Goal: Task Accomplishment & Management: Use online tool/utility

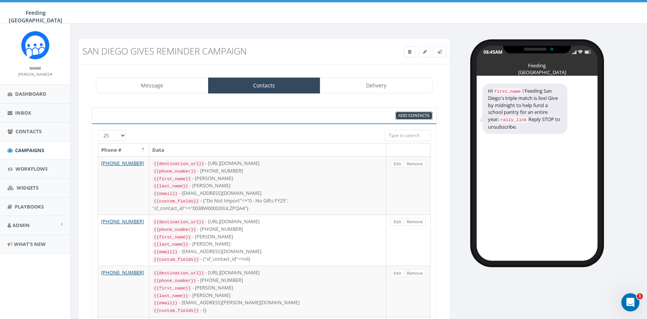
click at [400, 115] on span "Add Contacts" at bounding box center [414, 115] width 31 height 6
click at [50, 147] on link "Campaigns" at bounding box center [35, 150] width 70 height 19
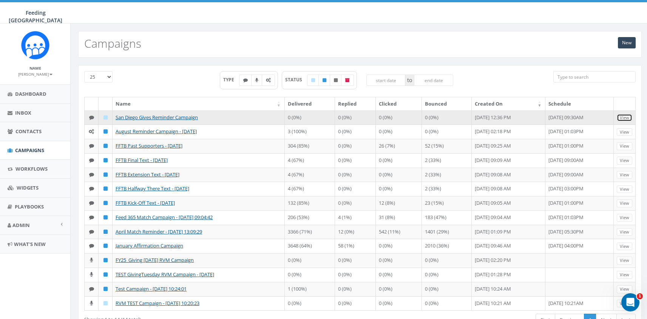
click at [630, 115] on link "View" at bounding box center [624, 118] width 15 height 8
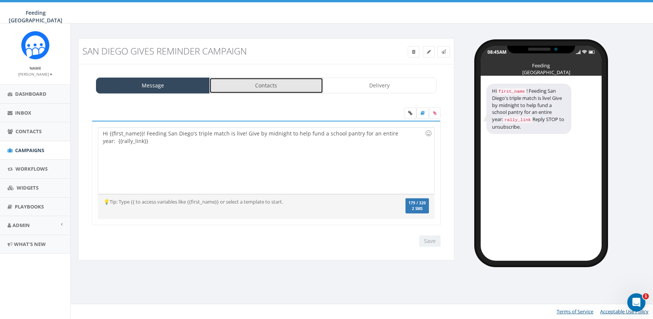
click at [294, 88] on link "Contacts" at bounding box center [266, 85] width 114 height 16
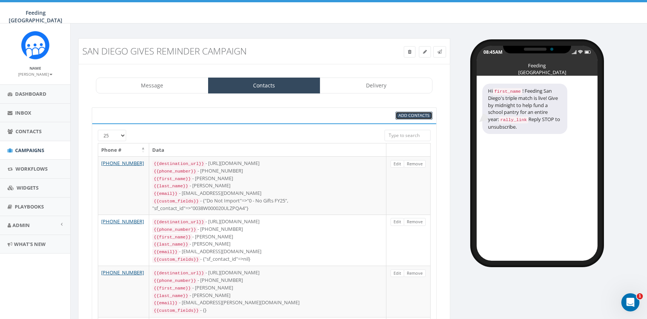
click at [421, 117] on span "Add Contacts" at bounding box center [414, 115] width 31 height 6
select select
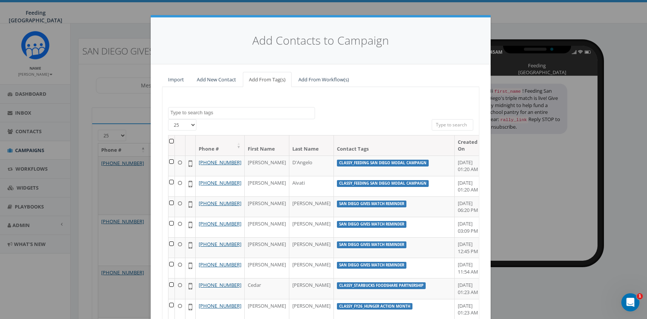
click at [265, 111] on textarea "Search" at bounding box center [242, 112] width 144 height 7
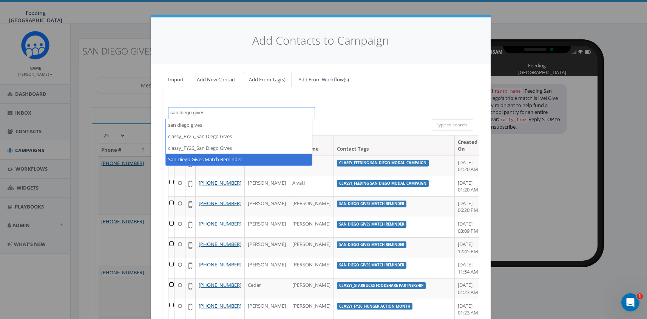
type textarea "san diego gives"
select select "San Diego Gives Match Reminder"
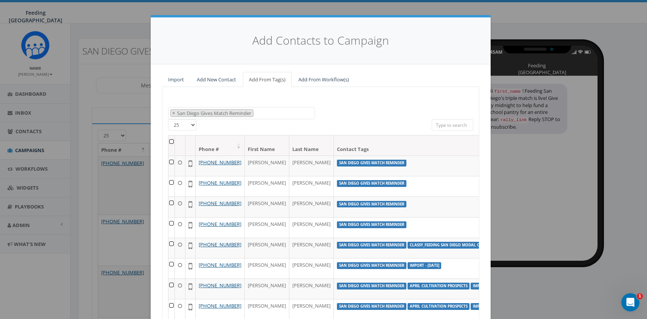
click at [169, 141] on th at bounding box center [172, 145] width 6 height 20
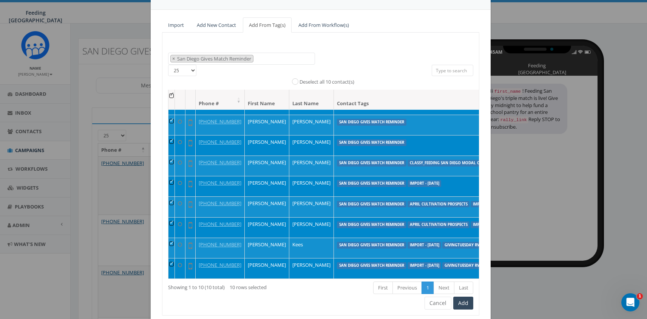
scroll to position [55, 0]
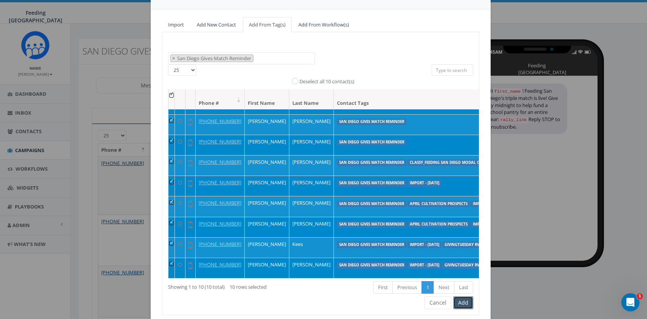
click at [463, 303] on button "Add" at bounding box center [463, 302] width 20 height 13
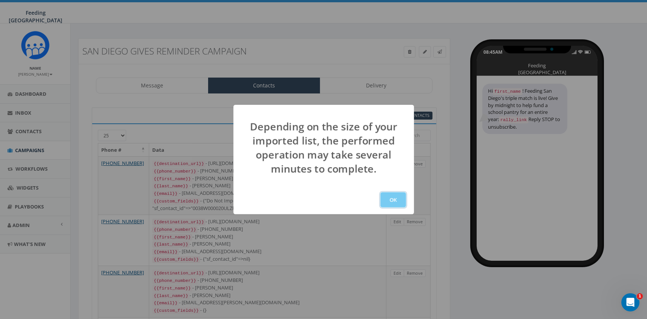
click at [394, 200] on button "OK" at bounding box center [394, 199] width 26 height 15
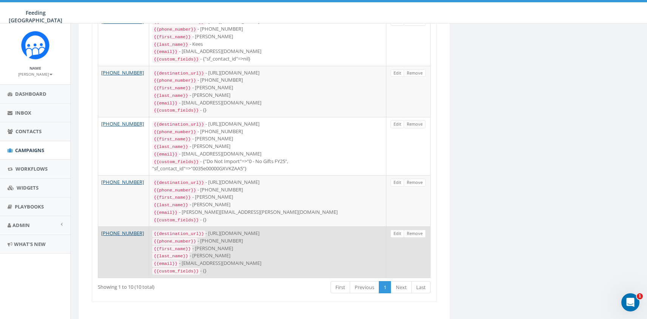
scroll to position [405, 0]
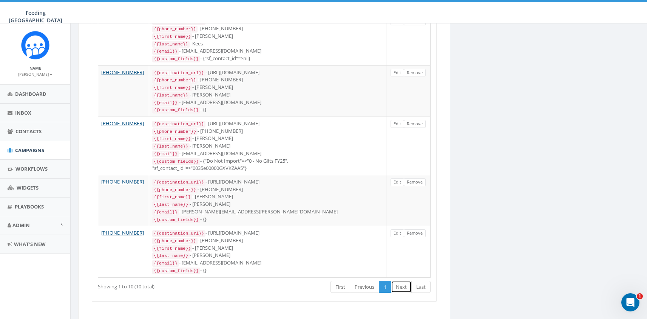
click at [403, 280] on link "Next" at bounding box center [401, 286] width 21 height 12
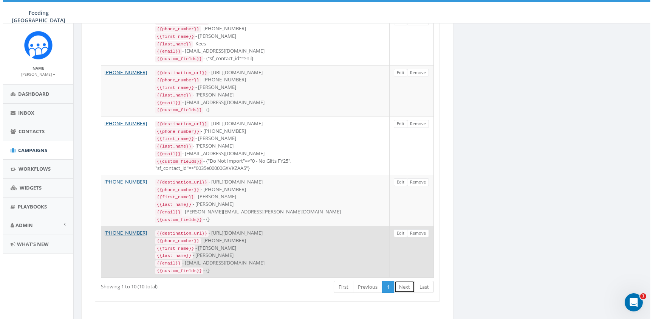
scroll to position [0, 0]
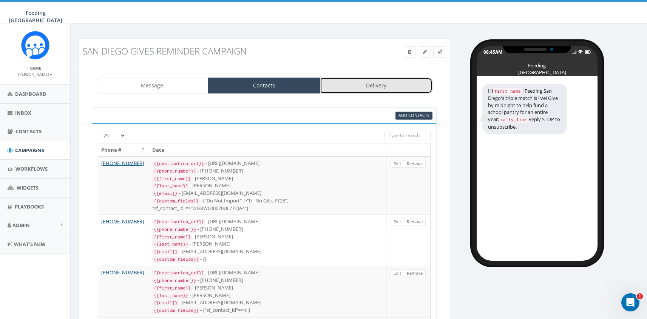
click at [385, 87] on link "Delivery" at bounding box center [376, 85] width 113 height 16
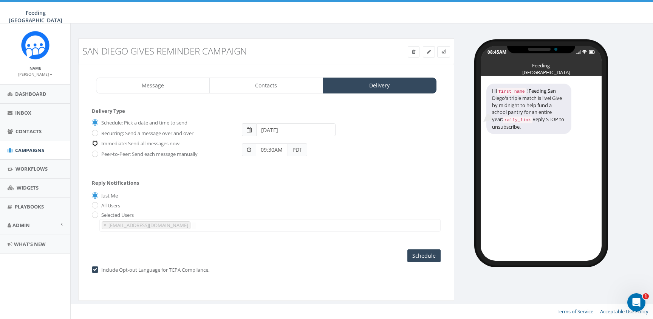
click at [96, 144] on input "Immediate: Send all messages now" at bounding box center [94, 143] width 5 height 5
radio input "true"
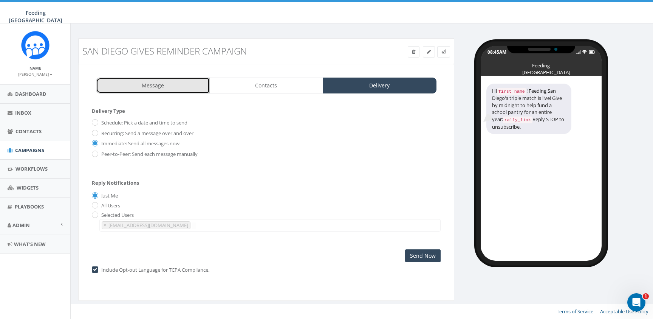
click at [176, 83] on link "Message" at bounding box center [153, 85] width 114 height 16
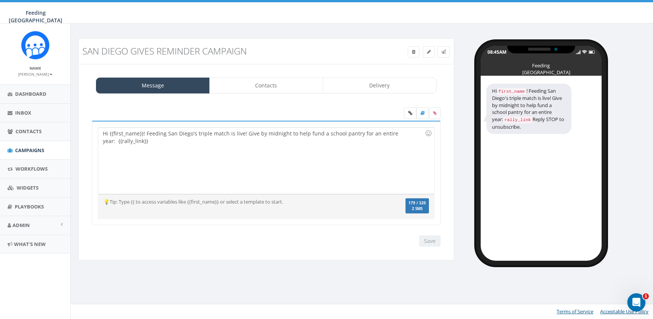
click at [231, 132] on div "Hi {{first_name}}! Feeding San Diego's triple match is live! Give by midnight t…" at bounding box center [266, 160] width 336 height 66
click at [366, 87] on link "Delivery" at bounding box center [380, 85] width 114 height 16
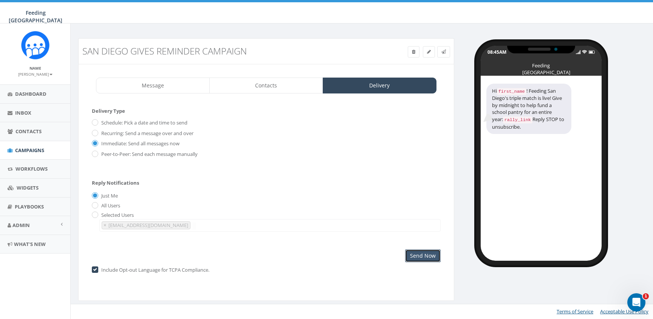
click at [436, 254] on input "Send Now" at bounding box center [423, 255] width 36 height 13
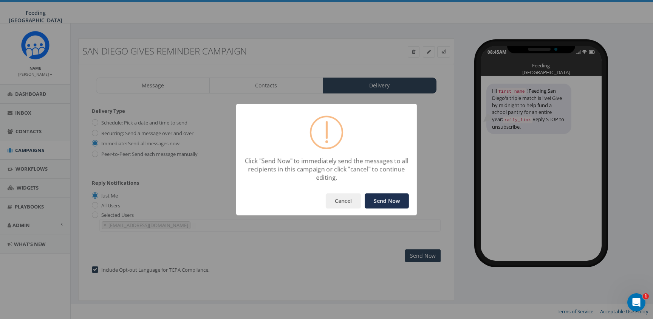
click at [396, 198] on button "Send Now" at bounding box center [387, 200] width 44 height 15
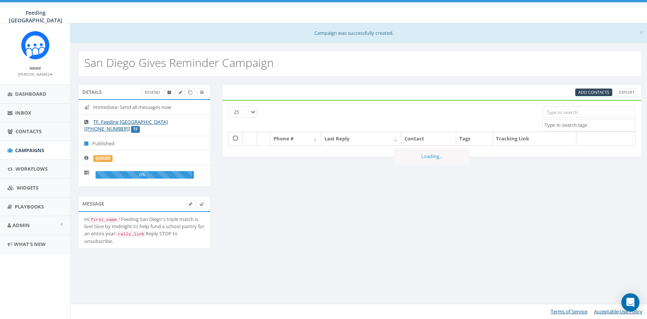
select select
